Goal: Register for event/course

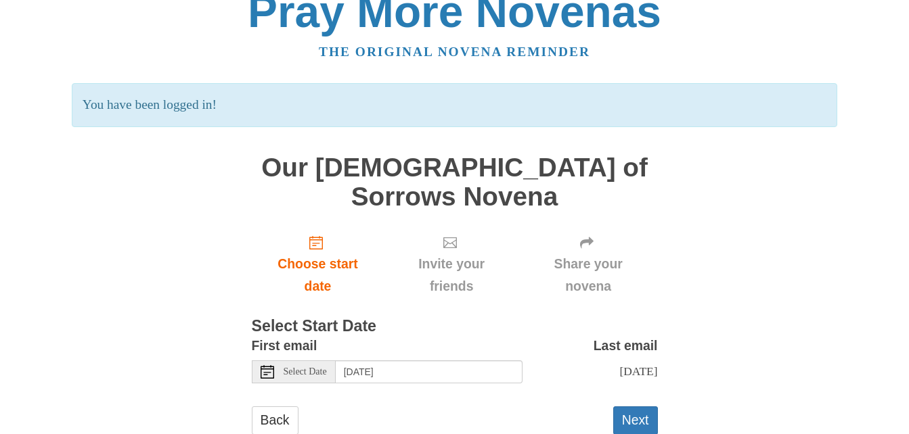
scroll to position [34, 0]
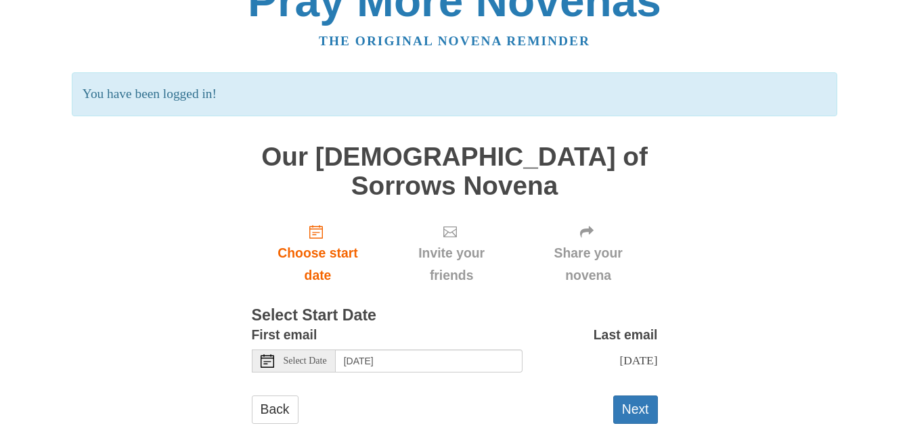
click at [264, 355] on icon at bounding box center [268, 362] width 14 height 14
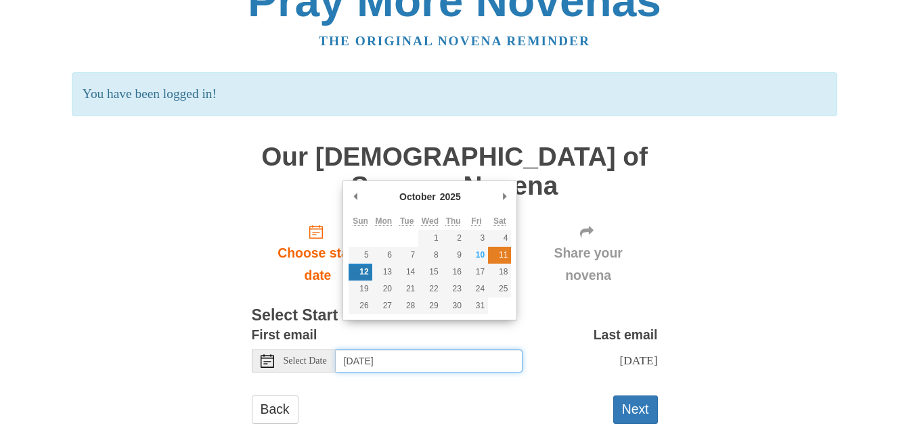
type input "[DATE]"
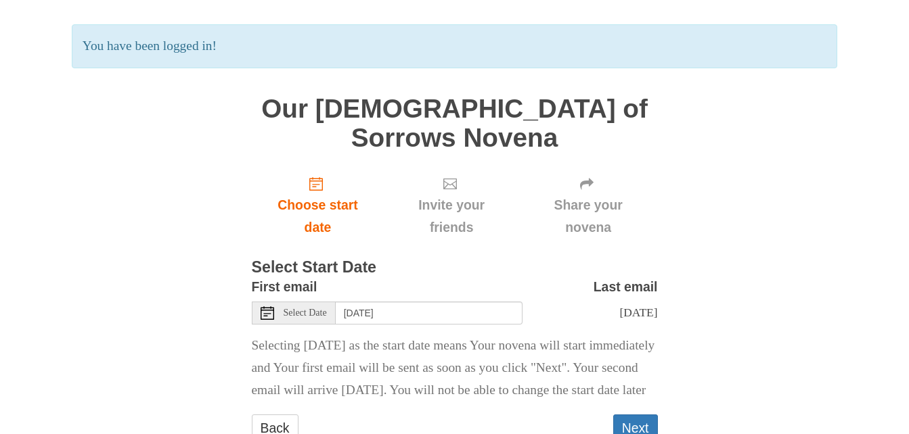
scroll to position [123, 0]
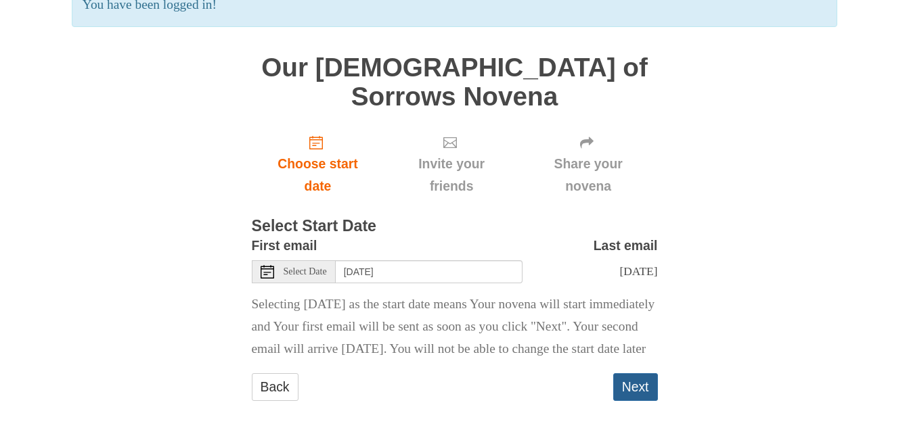
click at [636, 375] on button "Next" at bounding box center [635, 388] width 45 height 28
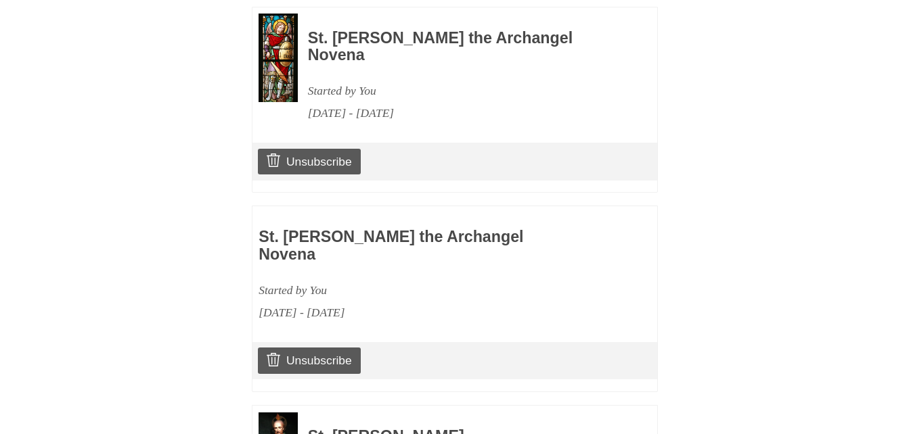
scroll to position [1031, 0]
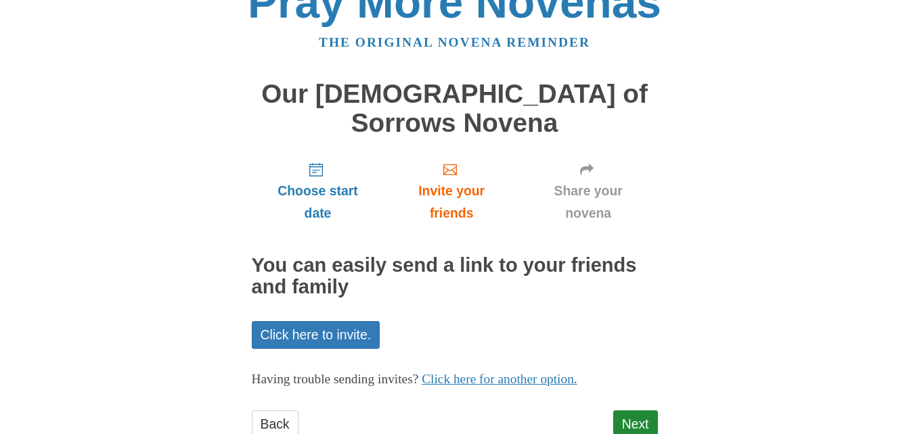
scroll to position [47, 0]
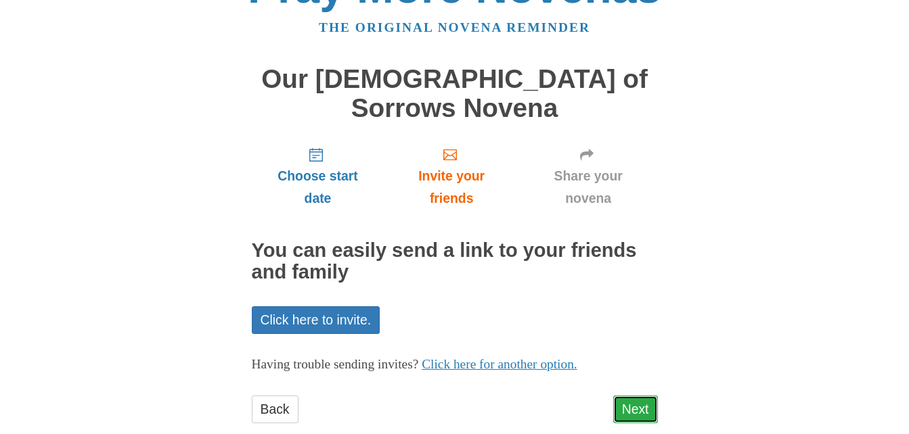
click at [628, 396] on link "Next" at bounding box center [635, 410] width 45 height 28
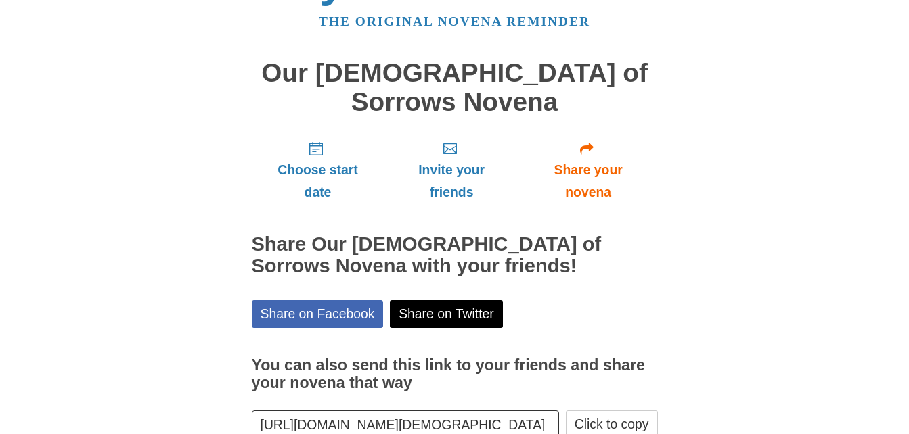
scroll to position [109, 0]
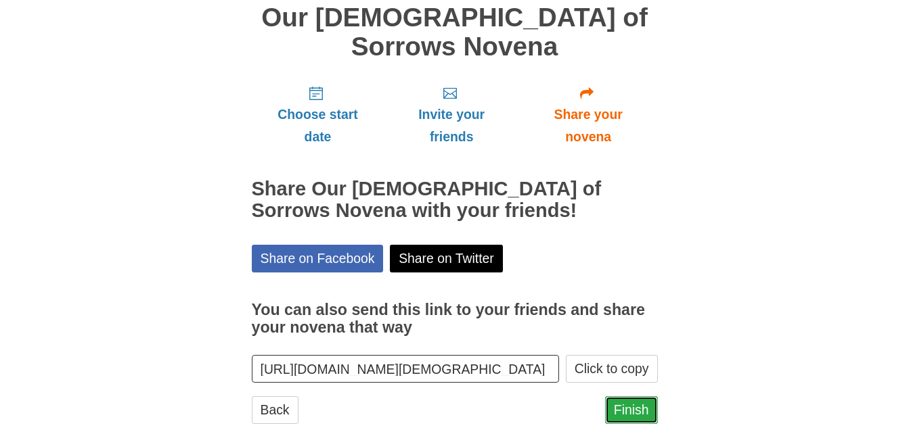
click at [639, 397] on link "Finish" at bounding box center [631, 411] width 53 height 28
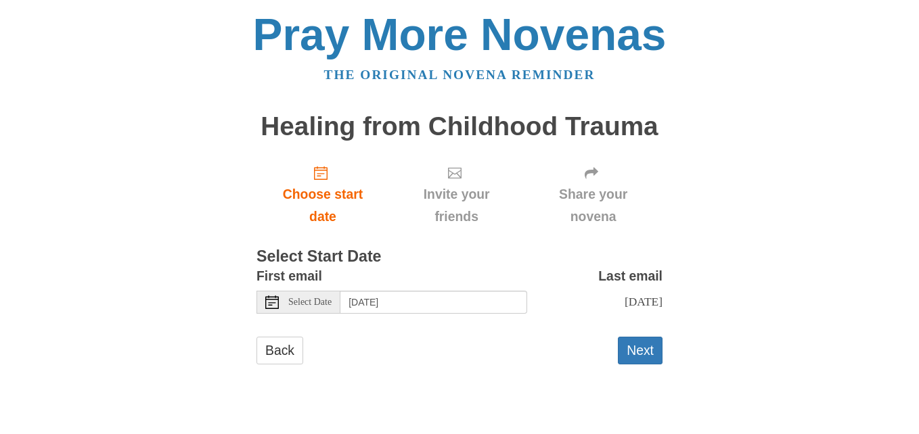
click at [277, 303] on icon at bounding box center [272, 303] width 14 height 14
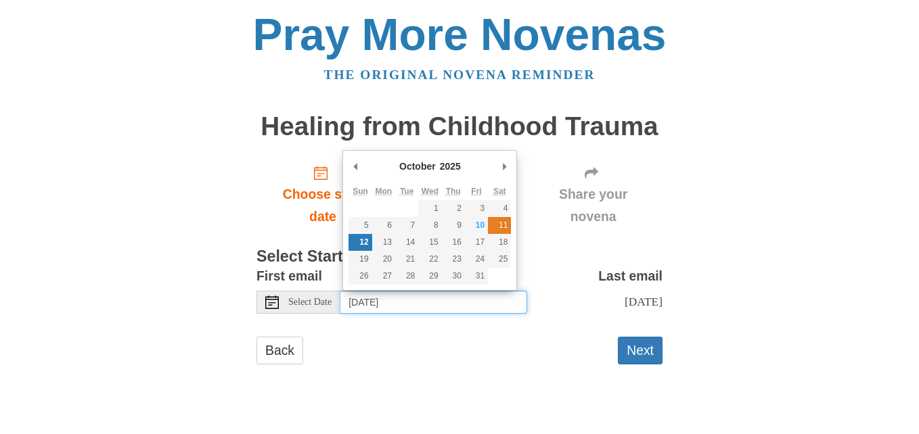
type input "Saturday, October 11th"
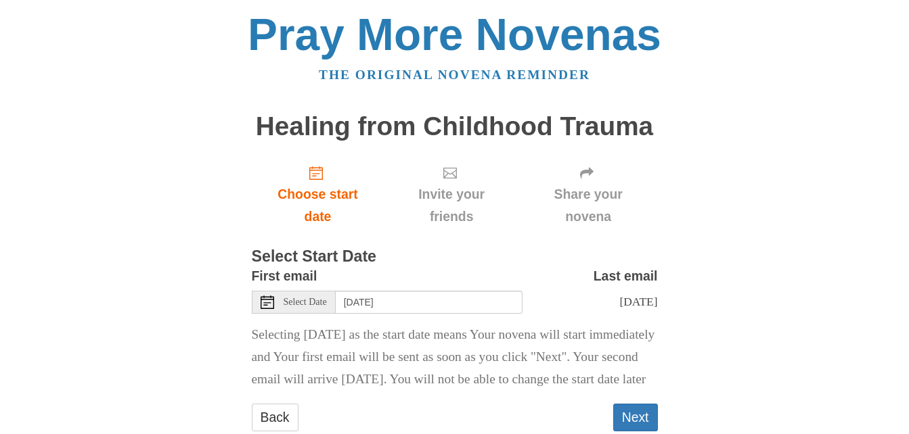
scroll to position [59, 0]
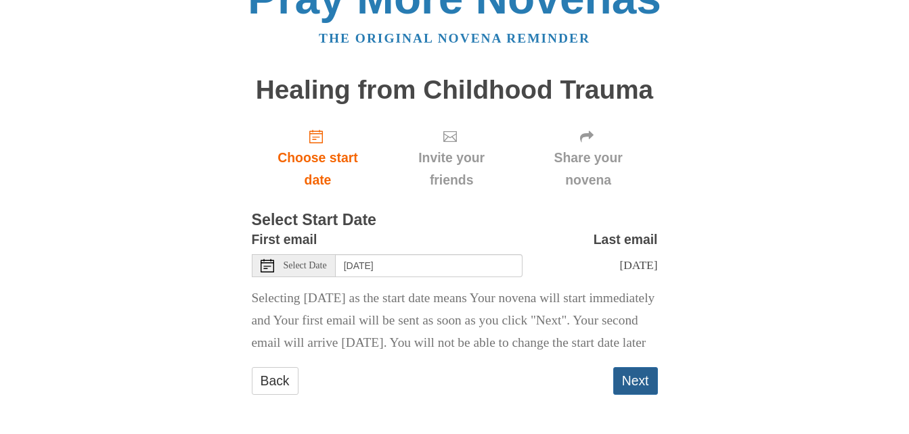
click at [641, 372] on button "Next" at bounding box center [635, 381] width 45 height 28
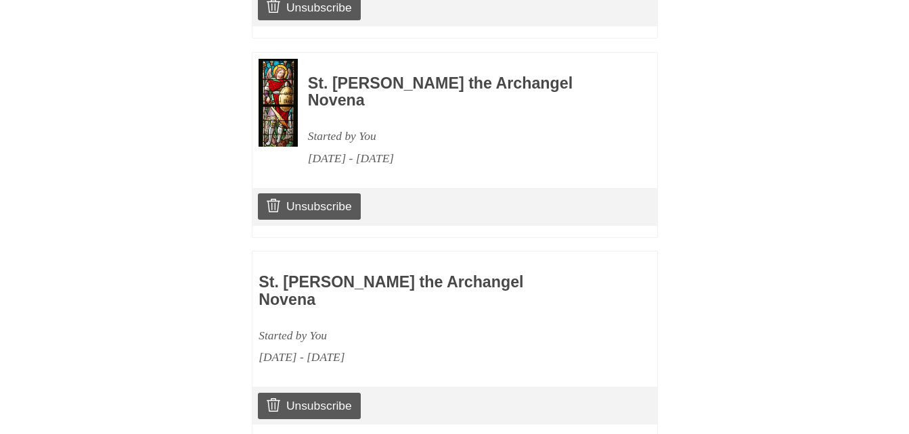
scroll to position [1213, 0]
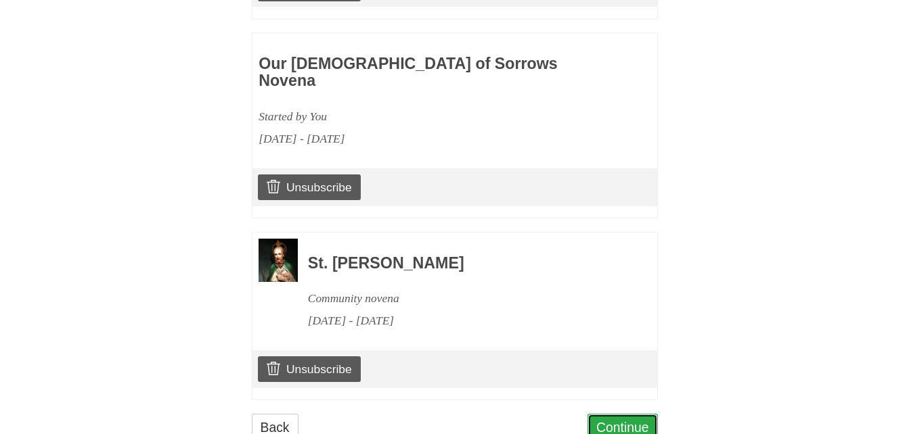
click at [640, 414] on link "Continue" at bounding box center [622, 428] width 70 height 28
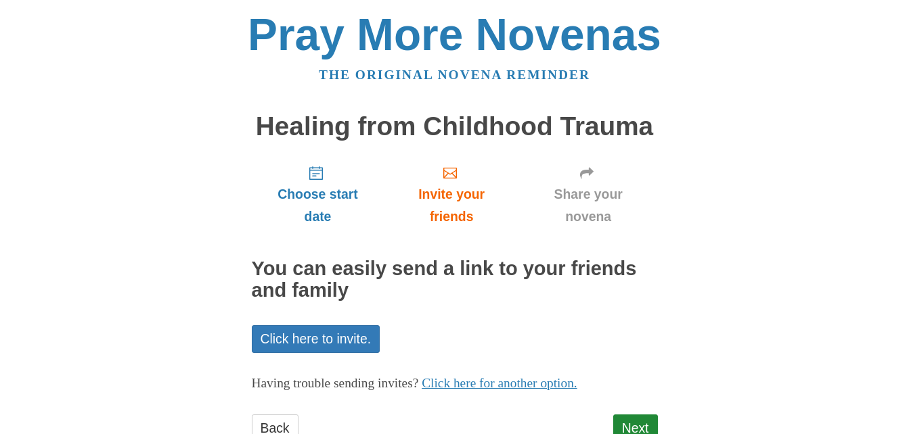
scroll to position [47, 0]
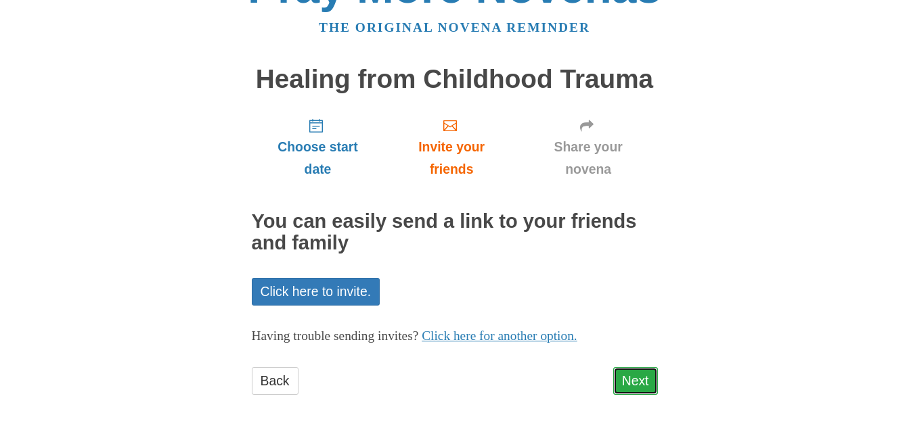
click at [646, 371] on link "Next" at bounding box center [635, 381] width 45 height 28
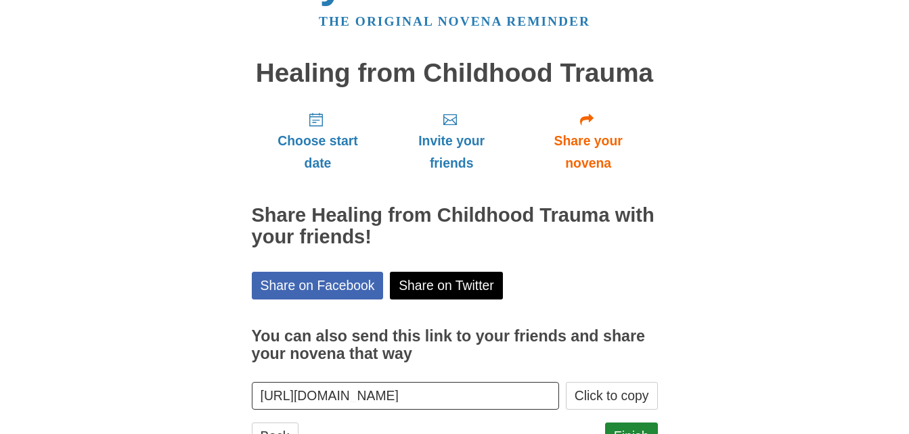
scroll to position [109, 0]
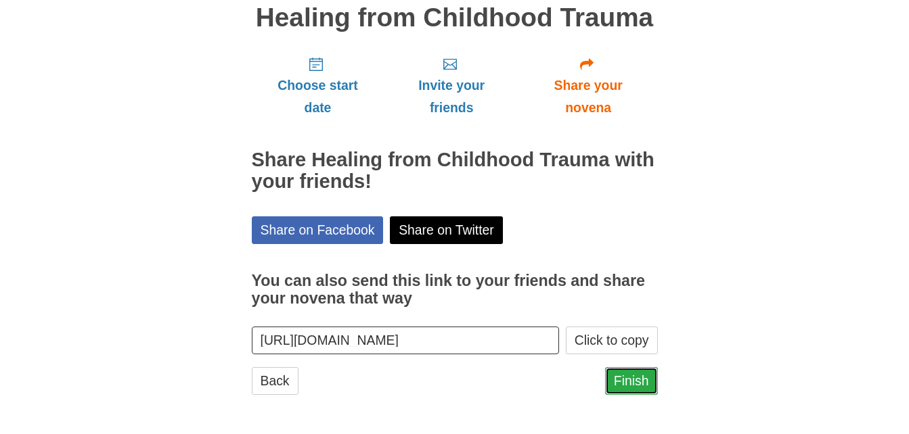
click at [637, 378] on link "Finish" at bounding box center [631, 381] width 53 height 28
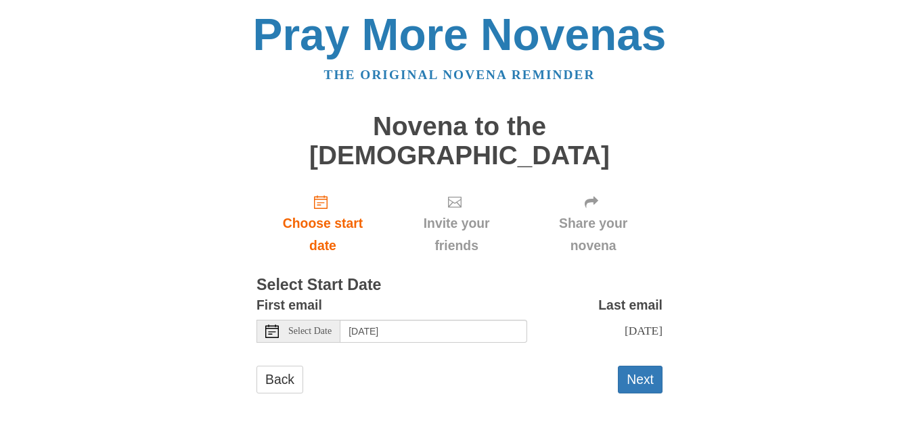
click at [279, 320] on div "Select Date" at bounding box center [298, 331] width 84 height 23
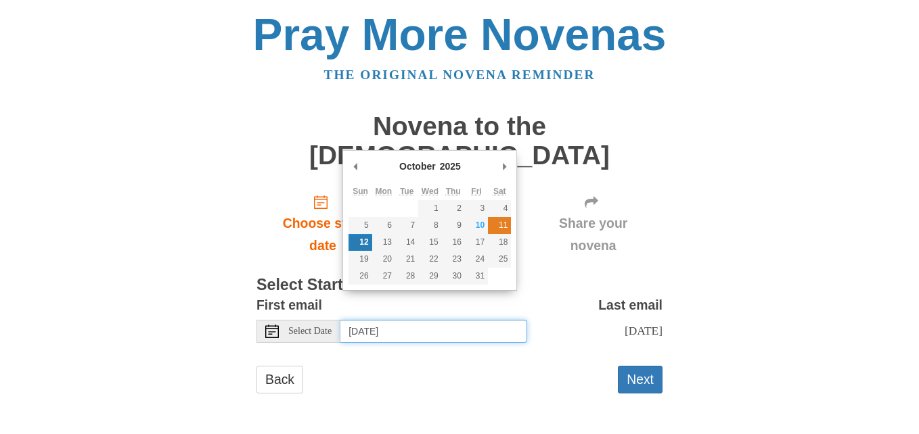
type input "Saturday, October 11th"
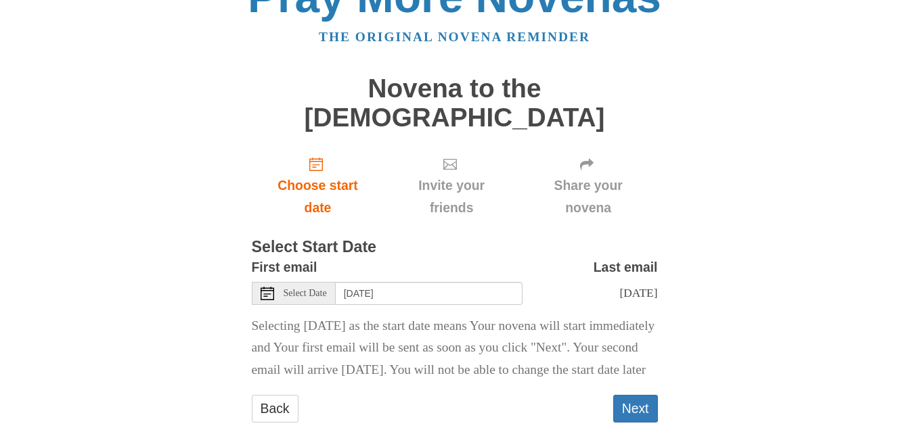
scroll to position [59, 0]
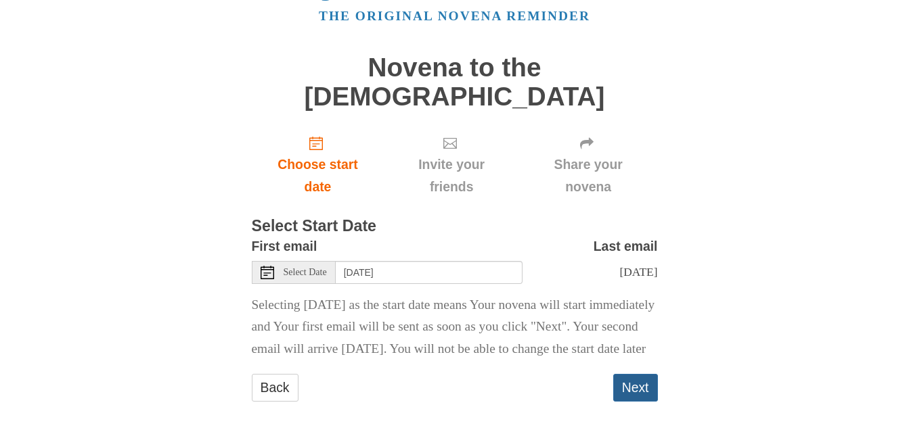
click at [641, 382] on button "Next" at bounding box center [635, 388] width 45 height 28
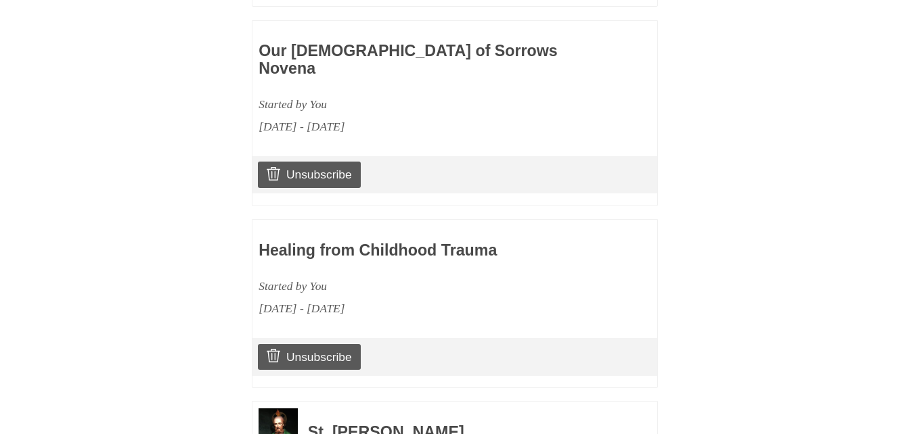
scroll to position [1395, 0]
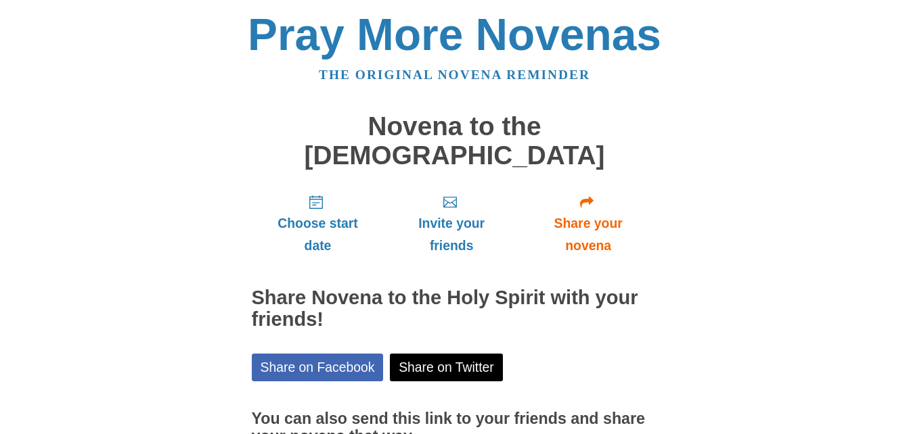
scroll to position [109, 0]
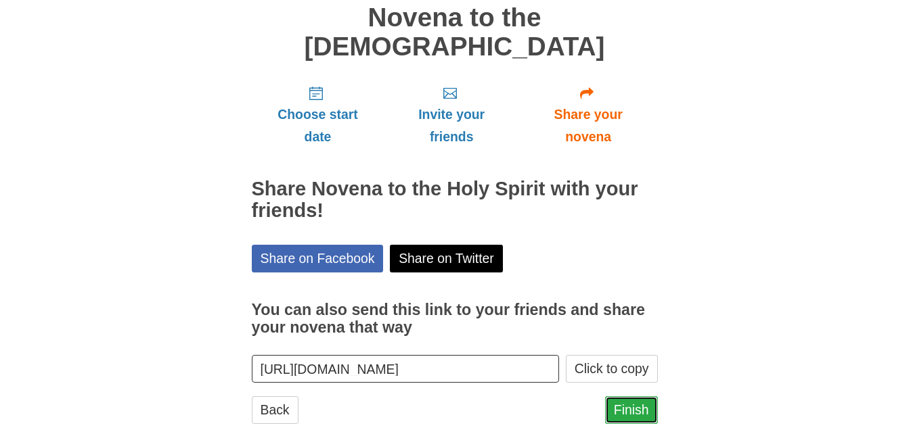
click at [626, 397] on link "Finish" at bounding box center [631, 411] width 53 height 28
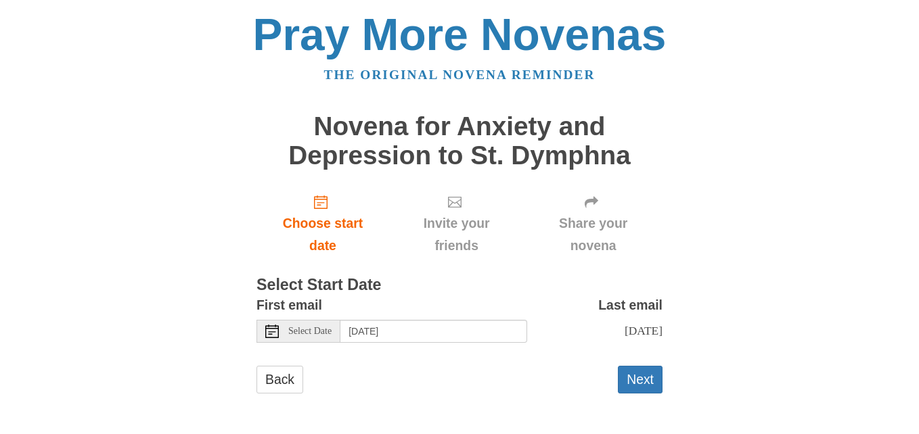
click at [271, 334] on icon at bounding box center [272, 332] width 14 height 14
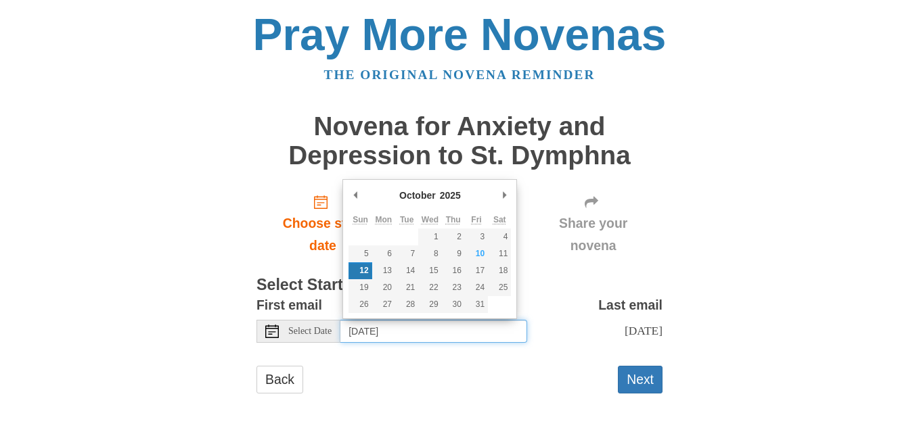
click at [512, 259] on div "October January February March April May June July August September October Nov…" at bounding box center [429, 249] width 175 height 141
type input "Saturday, October 11th"
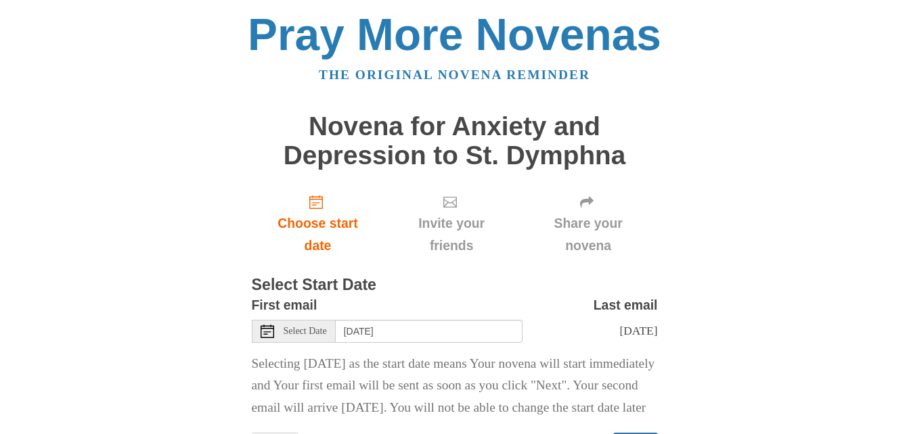
scroll to position [88, 0]
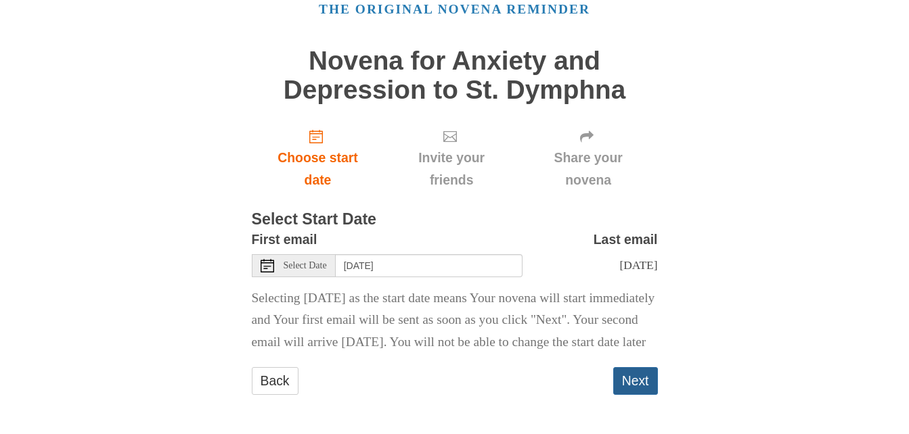
click at [645, 388] on button "Next" at bounding box center [635, 381] width 45 height 28
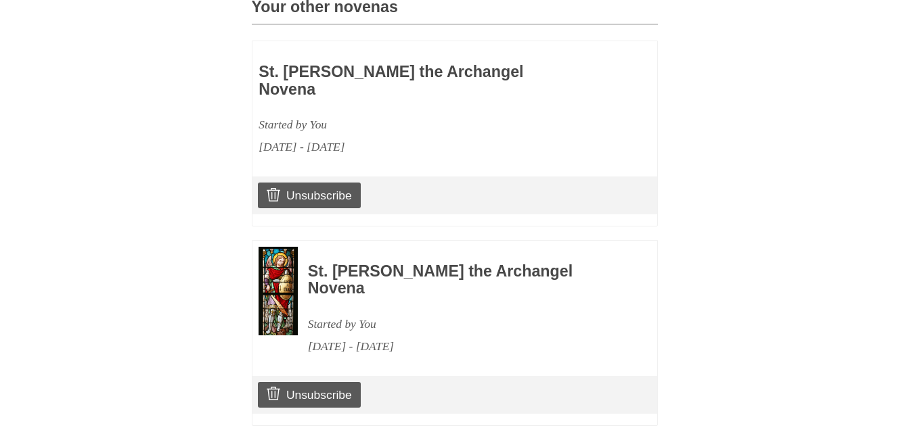
scroll to position [1623, 0]
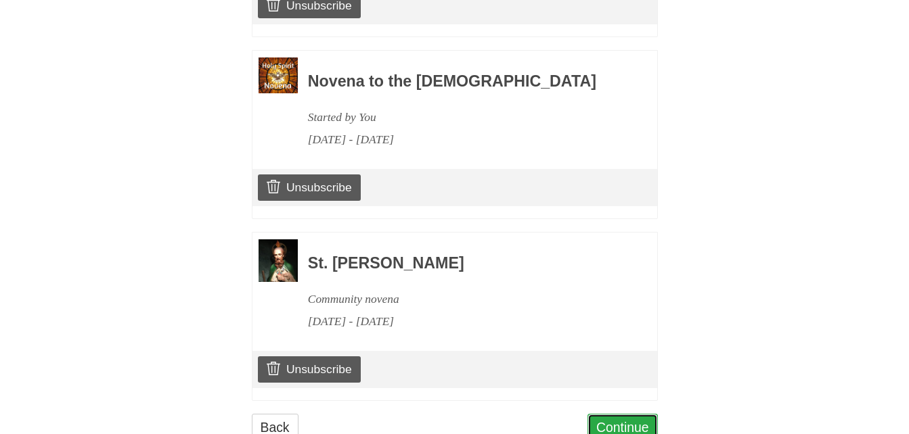
click at [637, 414] on link "Continue" at bounding box center [622, 428] width 70 height 28
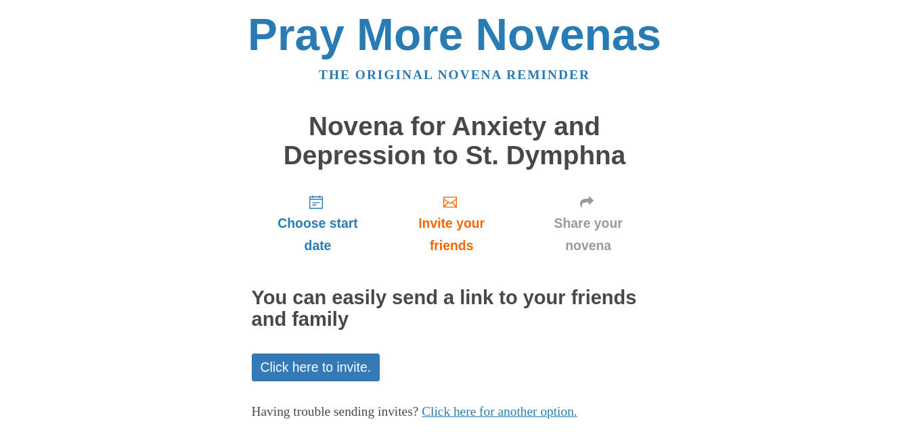
scroll to position [76, 0]
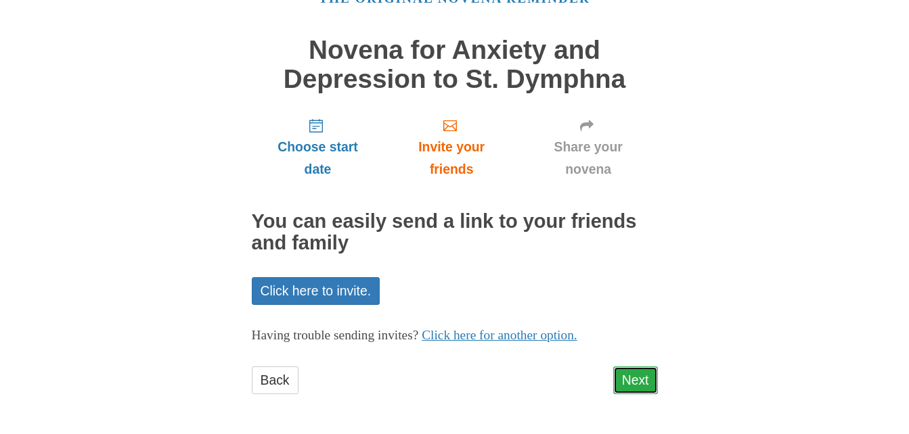
click at [637, 380] on link "Next" at bounding box center [635, 381] width 45 height 28
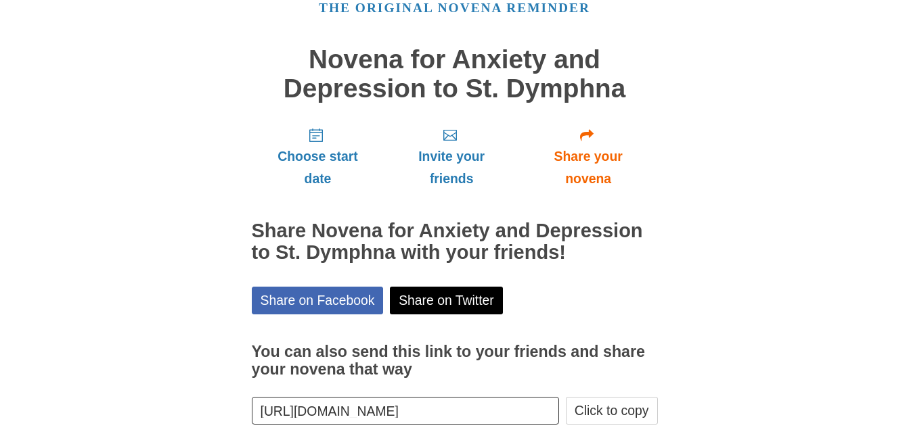
scroll to position [138, 0]
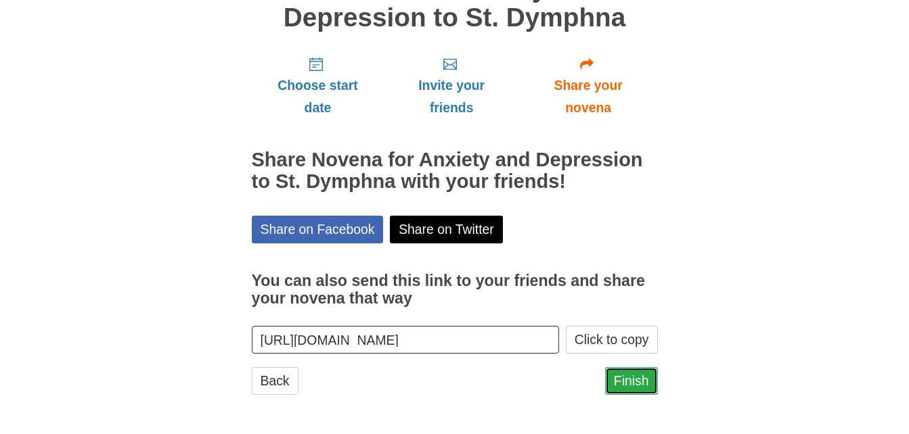
click at [623, 383] on link "Finish" at bounding box center [631, 381] width 53 height 28
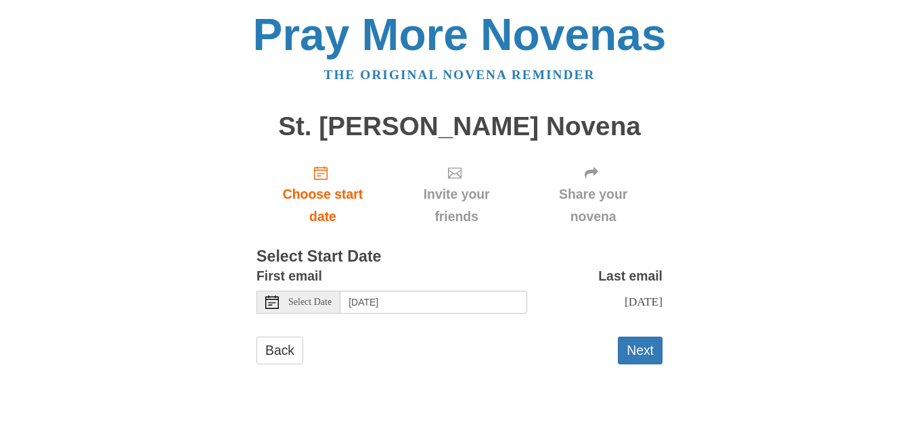
click at [271, 298] on icon at bounding box center [272, 303] width 14 height 14
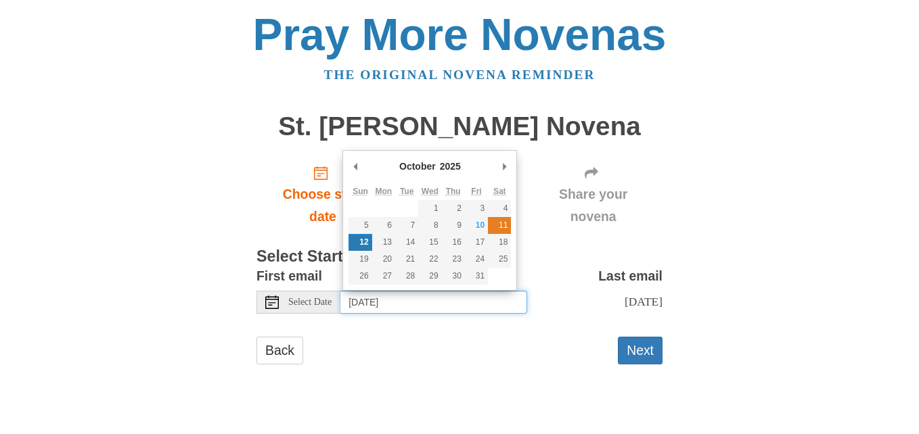
type input "[DATE]"
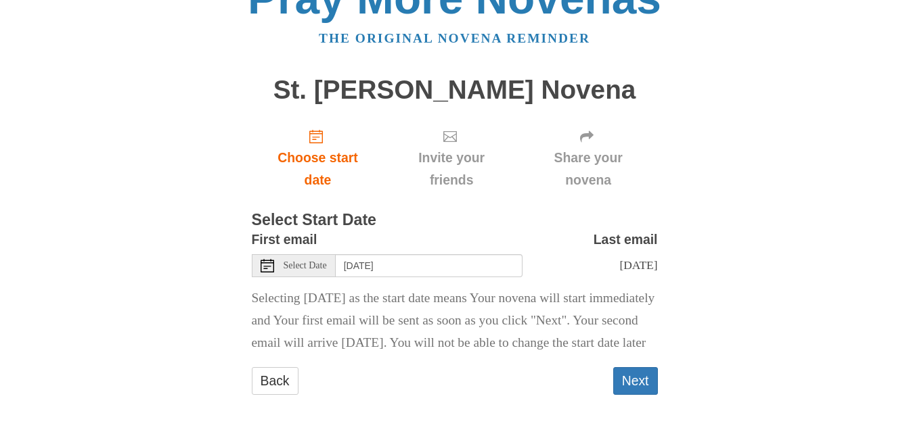
scroll to position [59, 0]
click at [636, 385] on button "Next" at bounding box center [635, 381] width 45 height 28
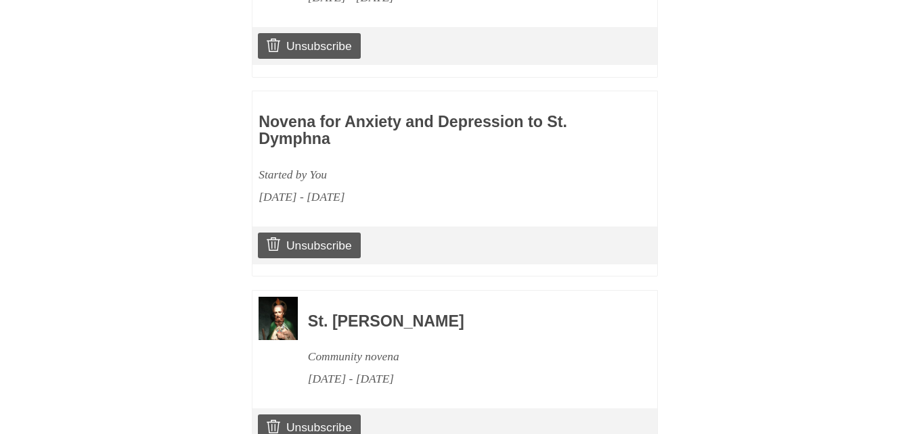
scroll to position [1776, 0]
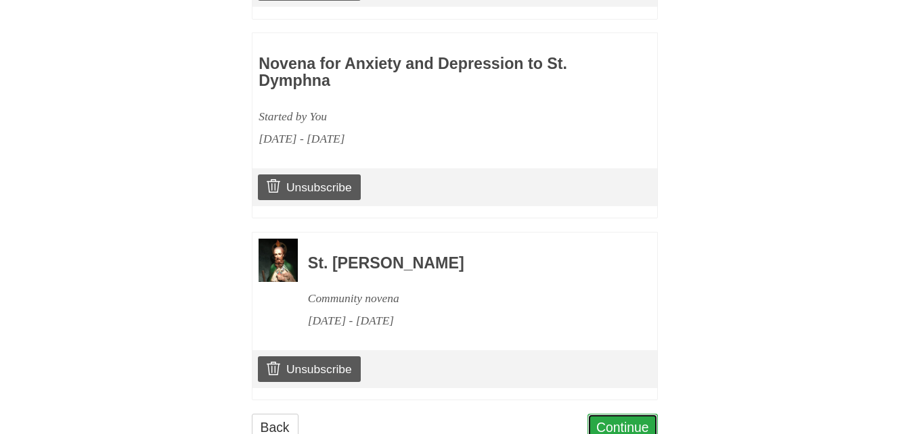
click at [643, 414] on link "Continue" at bounding box center [622, 428] width 70 height 28
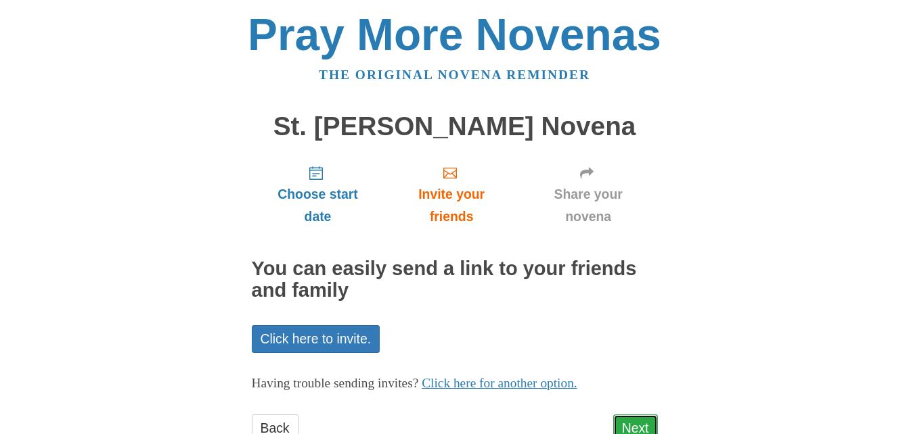
click at [640, 422] on link "Next" at bounding box center [635, 429] width 45 height 28
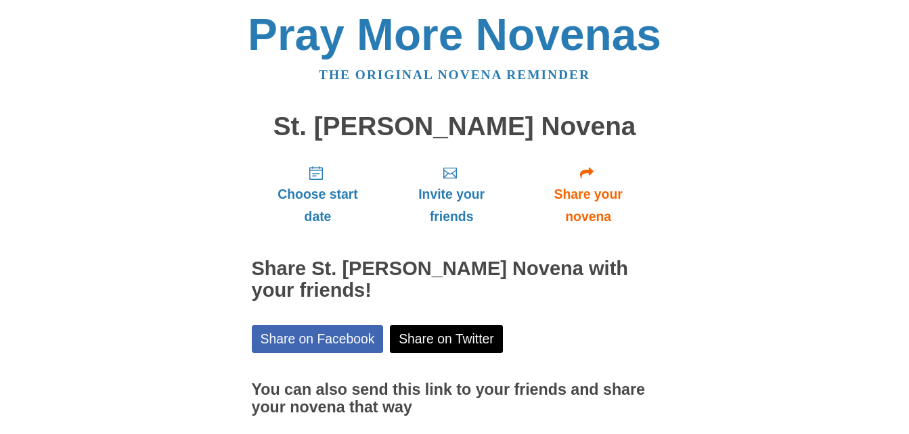
scroll to position [109, 0]
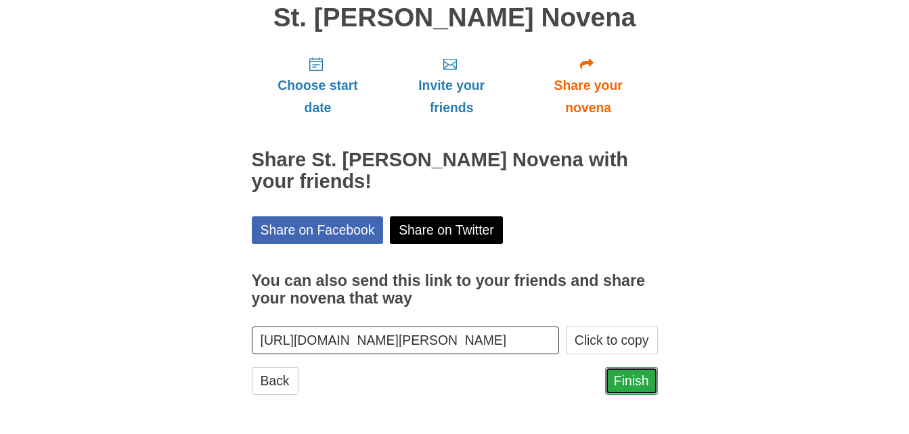
click at [628, 382] on link "Finish" at bounding box center [631, 381] width 53 height 28
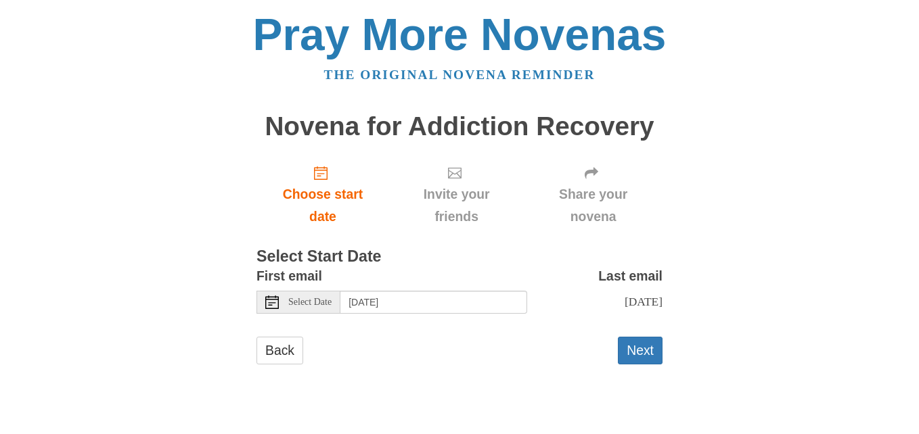
click at [272, 305] on icon at bounding box center [272, 303] width 14 height 14
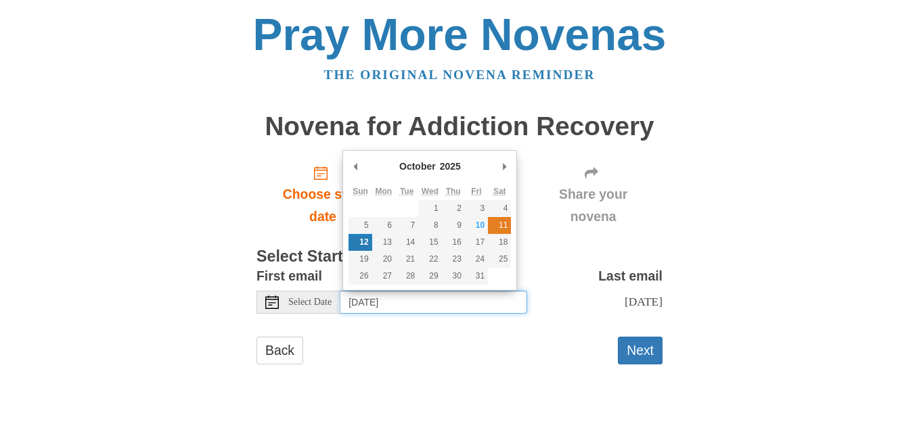
type input "Saturday, October 11th"
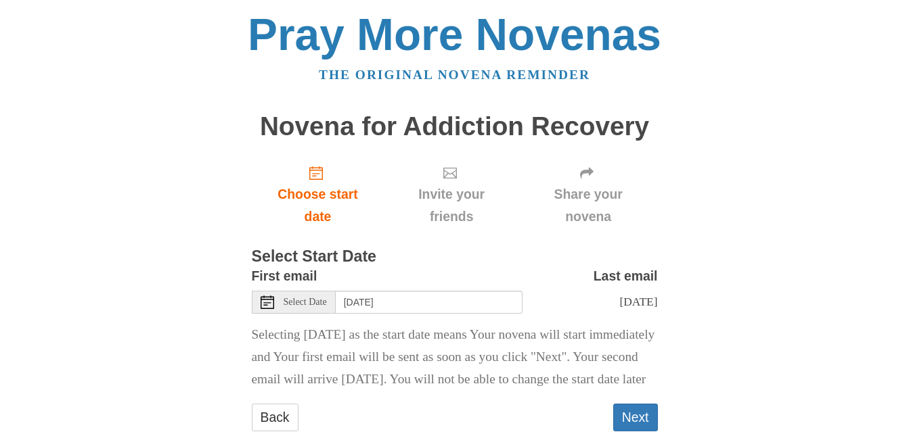
drag, startPoint x: 501, startPoint y: 225, endPoint x: 500, endPoint y: 238, distance: 12.2
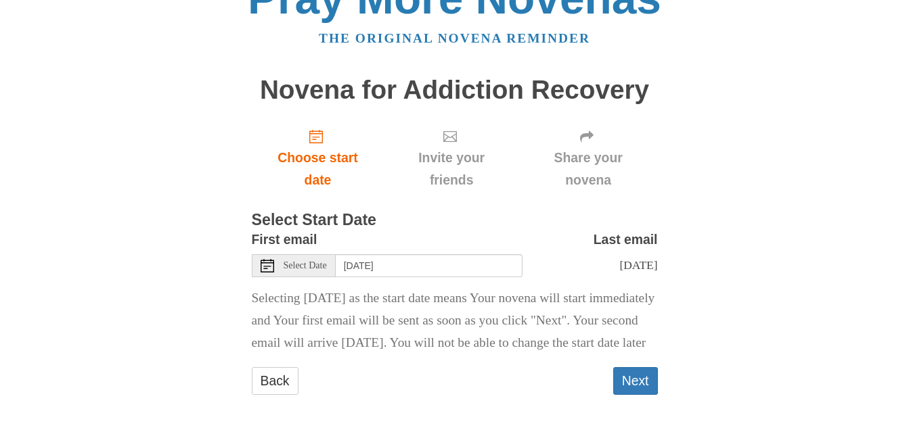
scroll to position [59, 0]
click at [644, 383] on button "Next" at bounding box center [635, 381] width 45 height 28
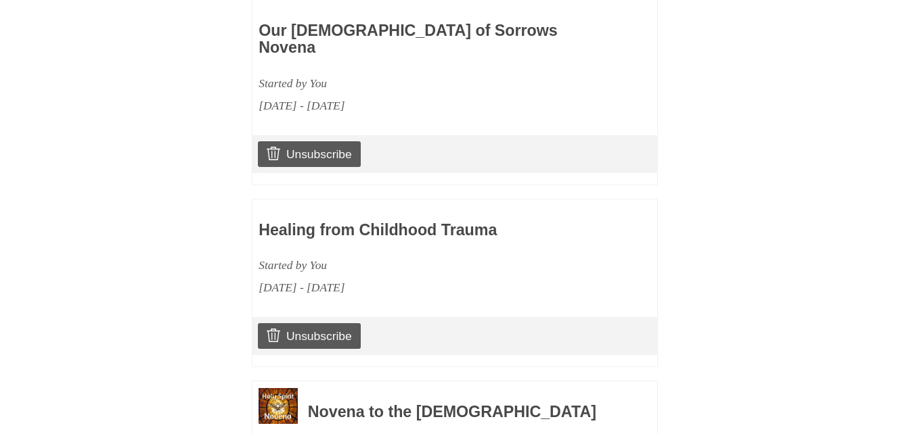
scroll to position [1958, 0]
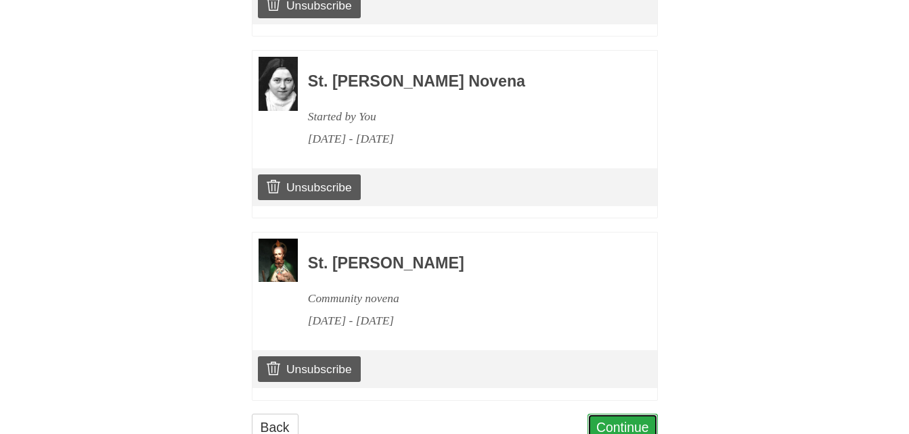
click at [635, 414] on link "Continue" at bounding box center [622, 428] width 70 height 28
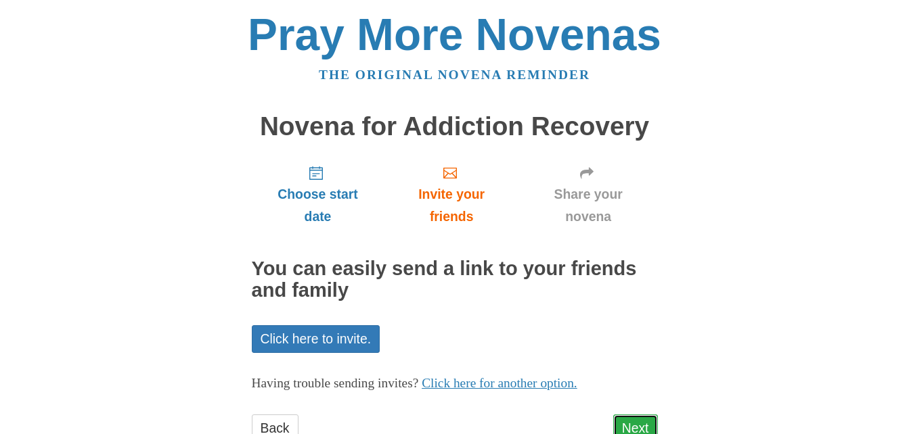
click at [634, 420] on link "Next" at bounding box center [635, 429] width 45 height 28
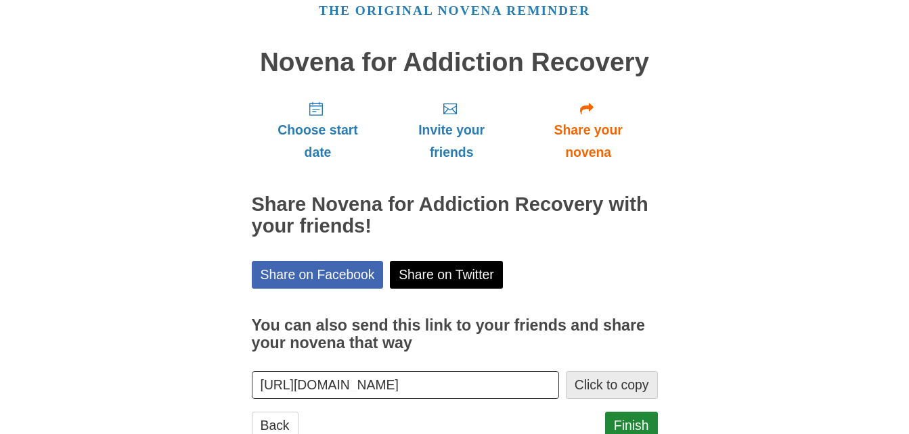
scroll to position [109, 0]
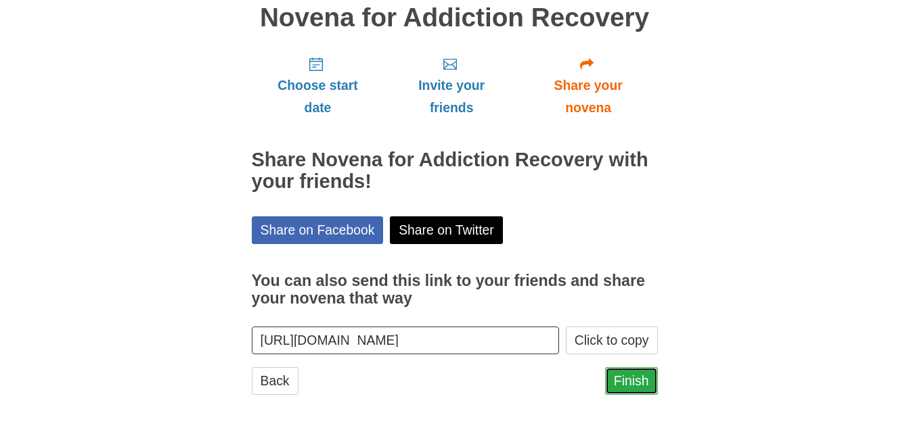
click at [627, 381] on link "Finish" at bounding box center [631, 381] width 53 height 28
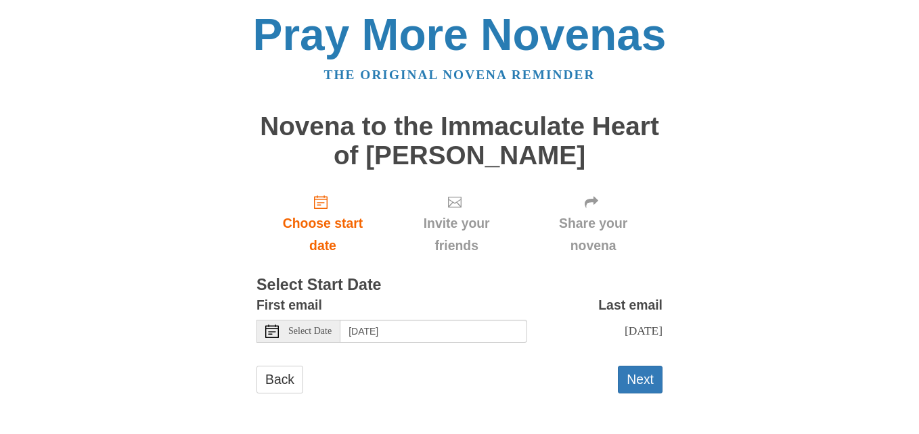
click at [270, 336] on icon at bounding box center [272, 332] width 14 height 14
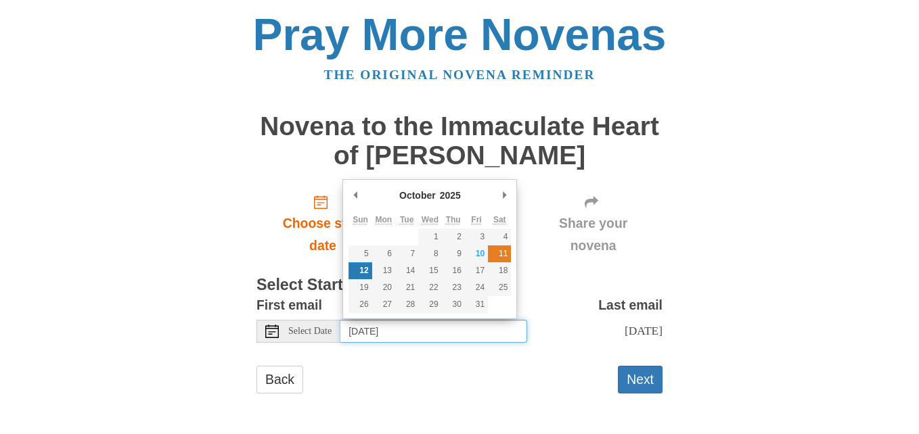
type input "Saturday, October 11th"
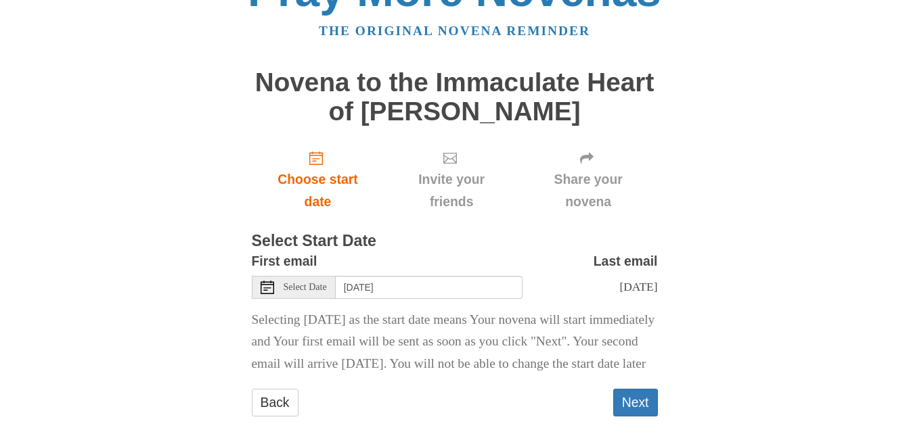
scroll to position [88, 0]
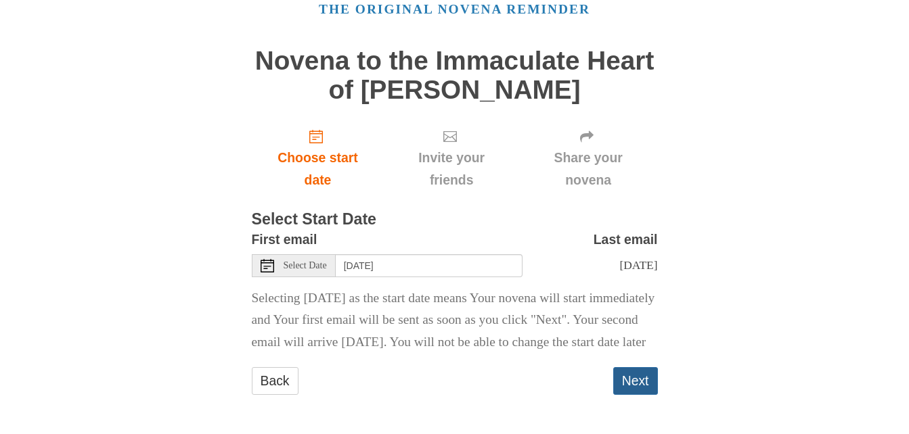
click at [633, 382] on button "Next" at bounding box center [635, 381] width 45 height 28
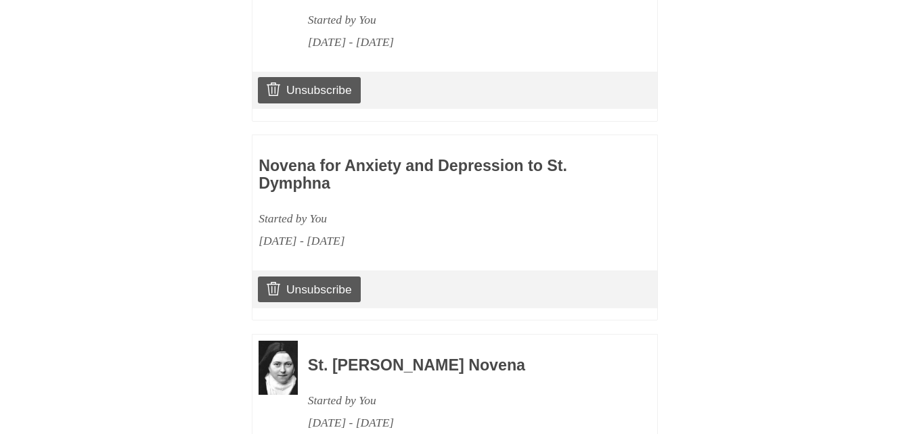
scroll to position [2169, 0]
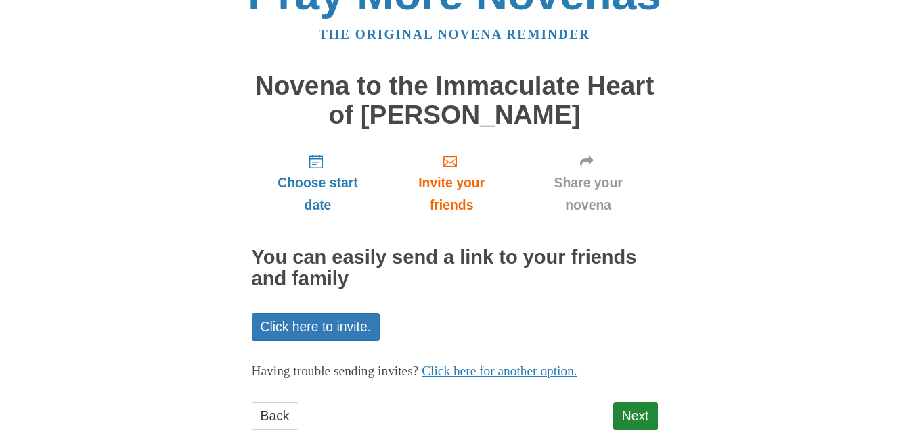
scroll to position [76, 0]
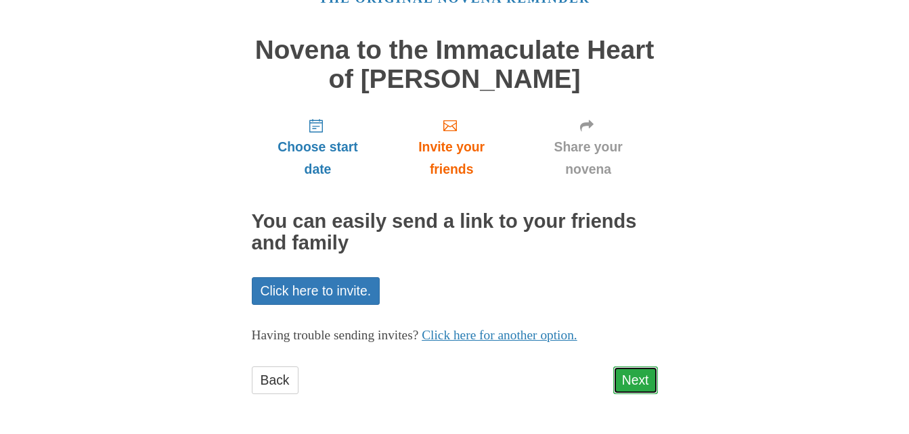
click at [622, 380] on link "Next" at bounding box center [635, 381] width 45 height 28
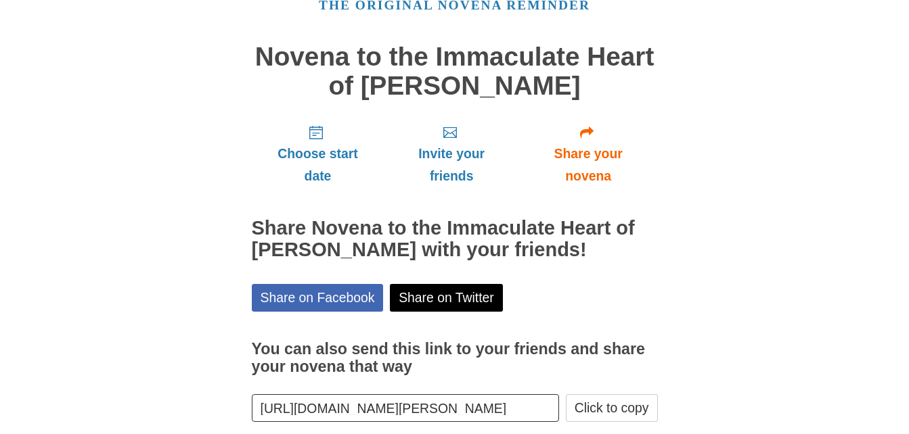
scroll to position [138, 0]
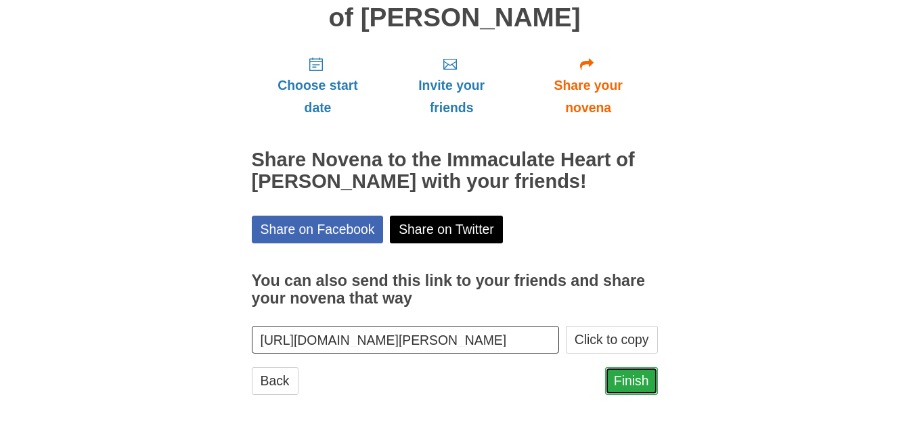
click at [636, 380] on link "Finish" at bounding box center [631, 381] width 53 height 28
